Goal: Find specific page/section: Find specific page/section

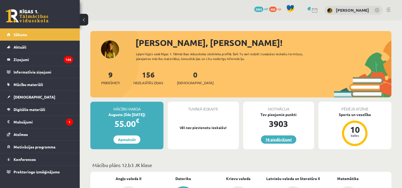
click at [275, 141] on link "16 piedāvājumi" at bounding box center [278, 140] width 35 height 8
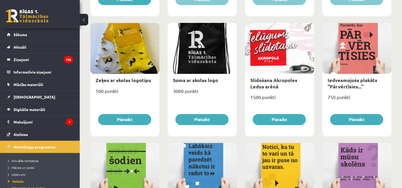
scroll to position [585, 0]
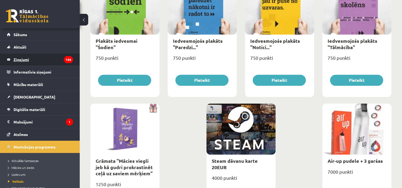
click at [36, 57] on legend "Ziņojumi 156" at bounding box center [44, 59] width 60 height 12
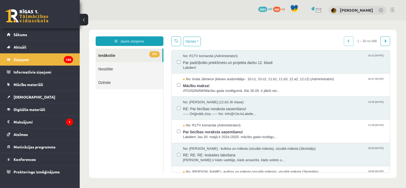
click at [394, 9] on link at bounding box center [393, 10] width 4 height 4
